Goal: Task Accomplishment & Management: Use online tool/utility

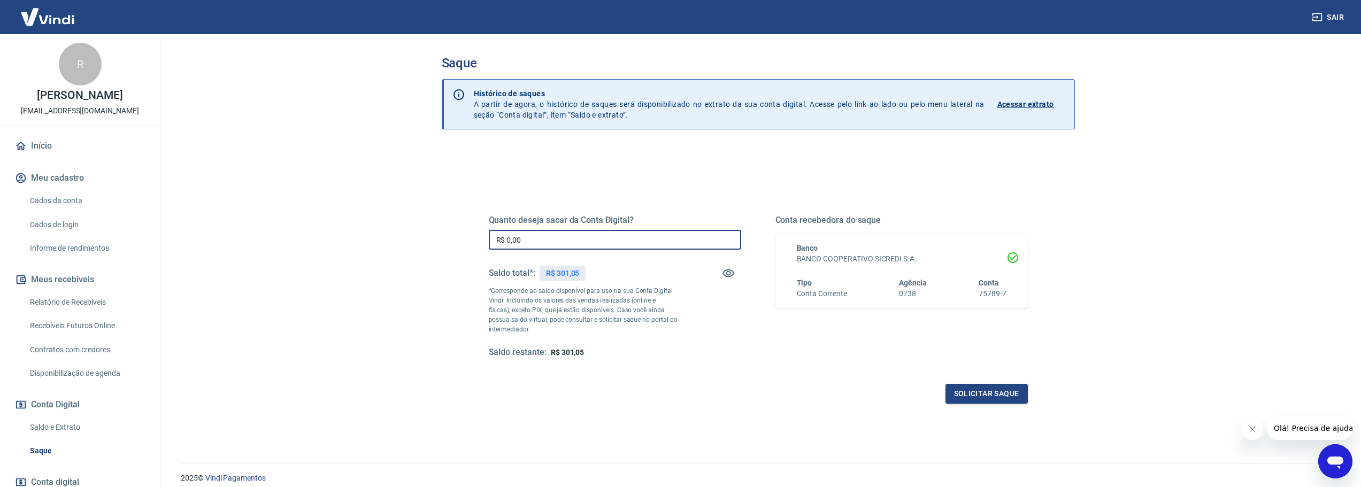
click at [526, 240] on input "R$ 0,00" at bounding box center [615, 240] width 253 height 20
type input "R$ 301,05"
click at [982, 383] on div "Quanto deseja sacar da Conta Digital? R$ 301,05 ​ Saldo total*: R$ 301,05 *Corr…" at bounding box center [758, 296] width 539 height 215
click at [980, 388] on button "Solicitar saque" at bounding box center [987, 394] width 82 height 20
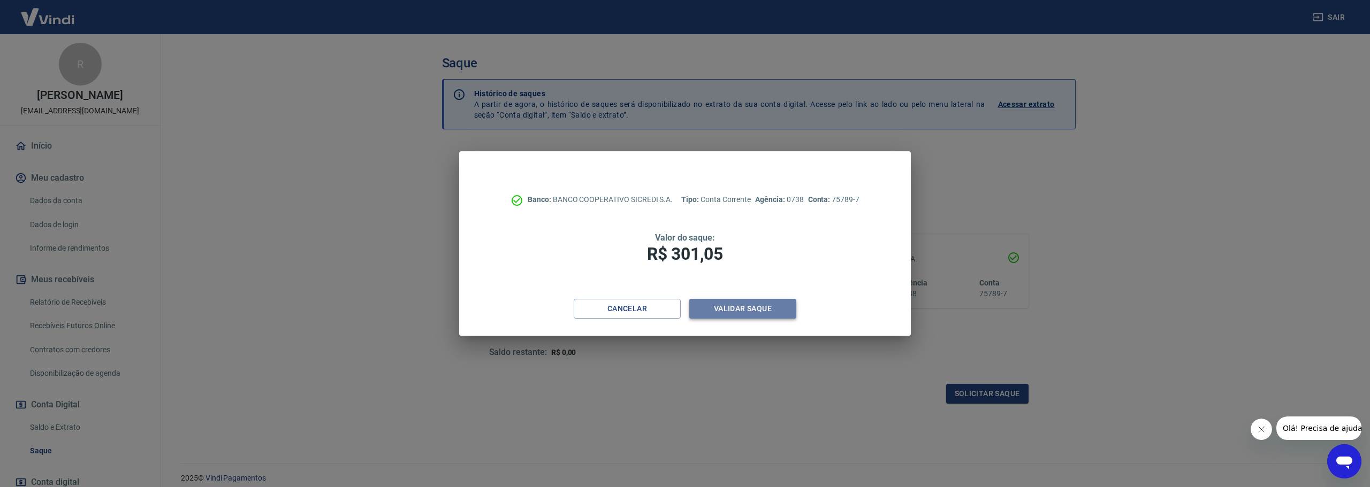
click at [787, 305] on button "Validar saque" at bounding box center [742, 309] width 107 height 20
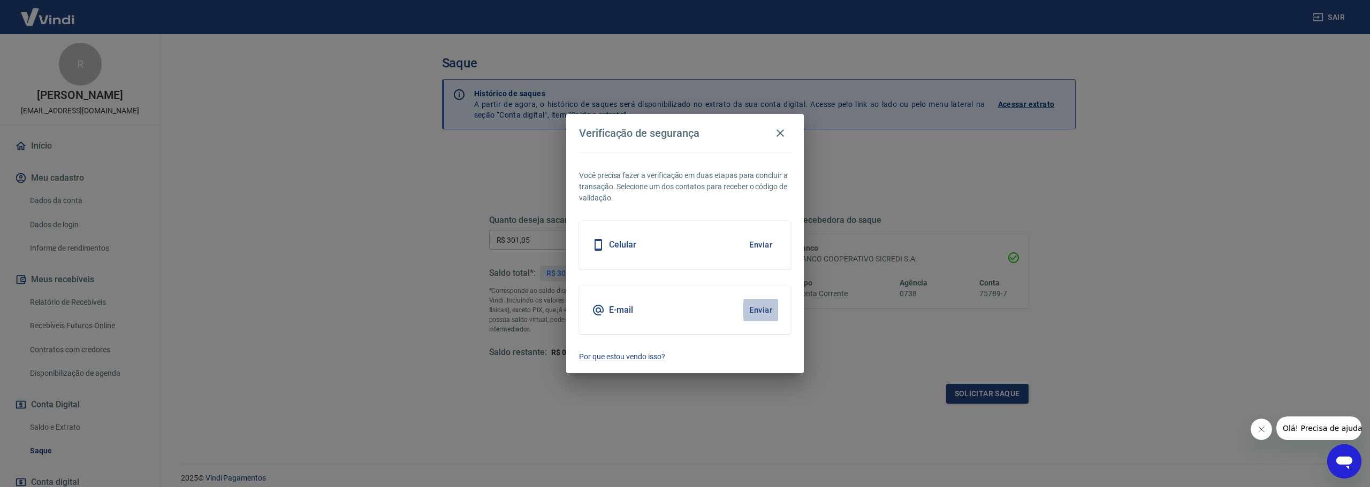
click at [758, 310] on button "Enviar" at bounding box center [760, 310] width 35 height 22
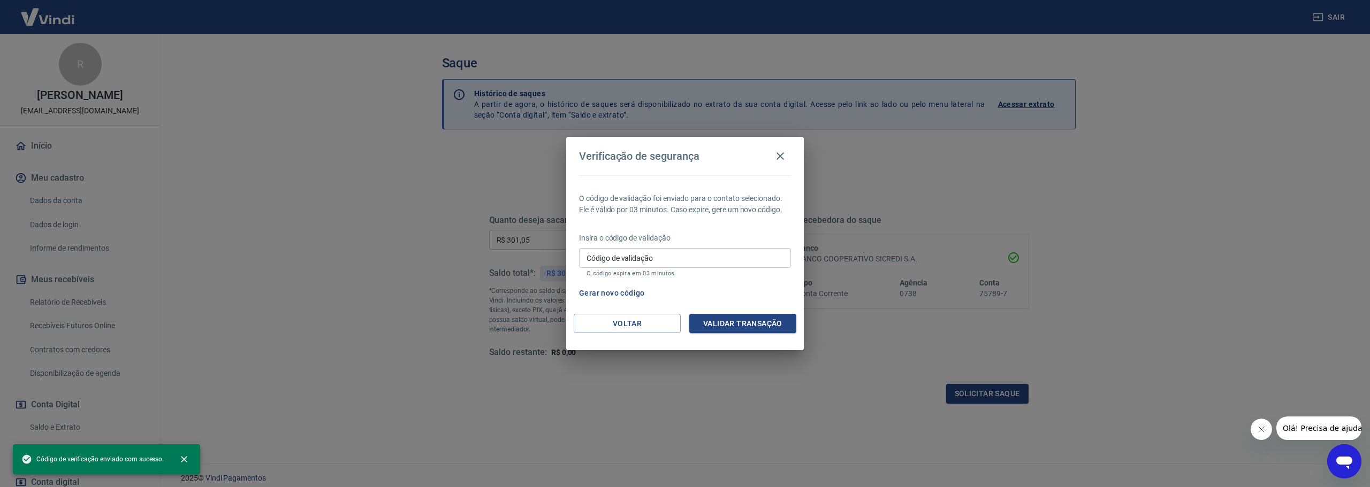
click at [670, 270] on p "O código expira em 03 minutos." at bounding box center [684, 273] width 197 height 7
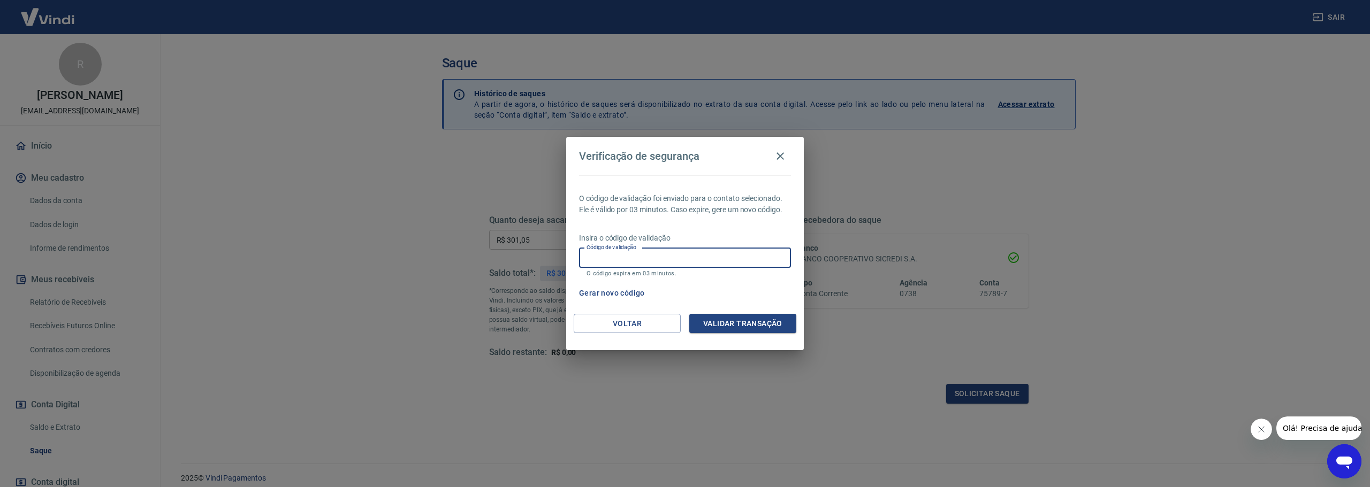
click at [695, 259] on input "Código de validação" at bounding box center [685, 258] width 212 height 20
paste input "528309"
type input "528309"
click at [733, 320] on button "Validar transação" at bounding box center [742, 324] width 107 height 20
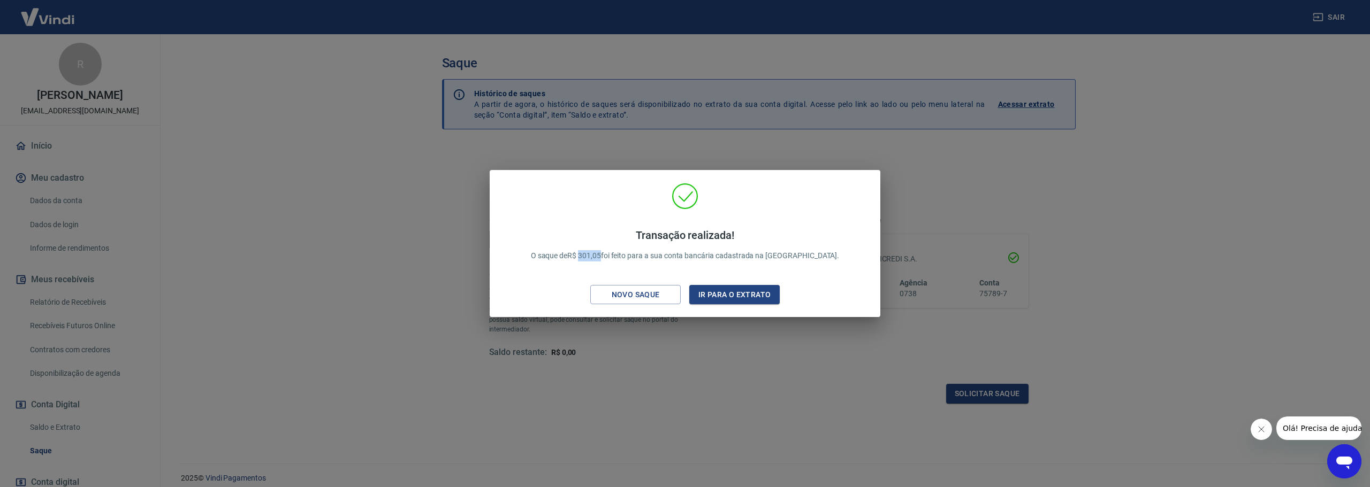
drag, startPoint x: 606, startPoint y: 256, endPoint x: 616, endPoint y: 246, distance: 14.8
click at [628, 261] on p "Transação realizada! O saque de R$ 301,05 foi feito para a sua conta bancária c…" at bounding box center [685, 245] width 309 height 33
copy p "301,05"
